Goal: Task Accomplishment & Management: Manage account settings

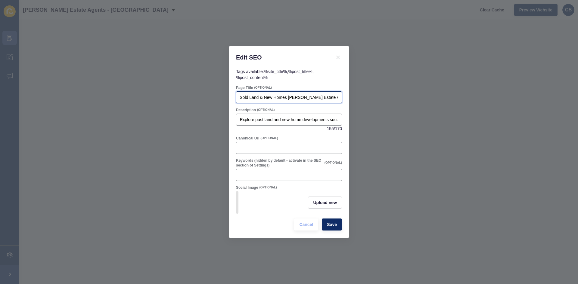
scroll to position [0, 45]
drag, startPoint x: 289, startPoint y: 98, endPoint x: 345, endPoint y: 102, distance: 56.1
click at [345, 102] on div "Tags available: %site_title% , %post_title% , %post_content% Page Title (OPTION…" at bounding box center [289, 153] width 120 height 169
click at [271, 87] on span "(OPTIONAL)" at bounding box center [262, 88] width 17 height 4
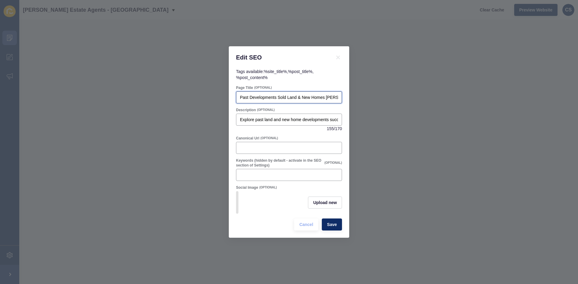
click at [288, 95] on input "Past Developments Sold Land & New Homes [PERSON_NAME] Estate Agents" at bounding box center [289, 97] width 98 height 6
click at [264, 96] on input "Past Developments Sold by [PERSON_NAME] Land & New Homes" at bounding box center [289, 97] width 98 height 6
click at [280, 96] on input "Past Developments Sold by [PERSON_NAME] Land & New Homes" at bounding box center [289, 97] width 98 height 6
drag, startPoint x: 287, startPoint y: 97, endPoint x: 291, endPoint y: 96, distance: 3.4
click at [287, 97] on input "Past Developments Sold by [PERSON_NAME] Land & New Homes" at bounding box center [289, 97] width 98 height 6
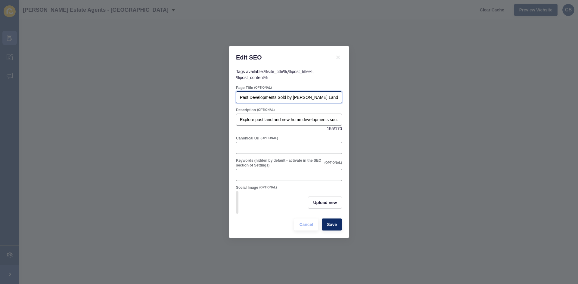
drag, startPoint x: 295, startPoint y: 96, endPoint x: 325, endPoint y: 97, distance: 30.1
click at [296, 96] on input "Past Developments Sold by [PERSON_NAME] Land & New Homes" at bounding box center [289, 97] width 98 height 6
click at [320, 94] on input "Past Developments Sold by [PERSON_NAME] Land & New Homes" at bounding box center [289, 97] width 98 height 6
type input "Past Developments Sold by [PERSON_NAME] Land & New Homes"
click at [332, 227] on span "Save" at bounding box center [332, 225] width 10 height 6
